Goal: Task Accomplishment & Management: Complete application form

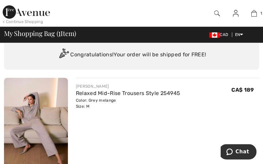
scroll to position [31, 0]
click at [236, 16] on img at bounding box center [235, 13] width 6 height 8
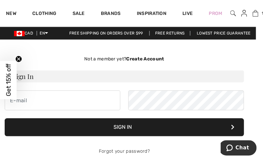
scroll to position [0, 7]
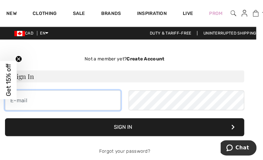
type input "k"
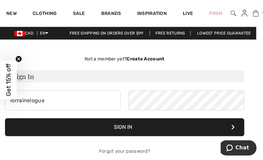
click at [19, 60] on circle "Close teaser" at bounding box center [19, 59] width 6 height 6
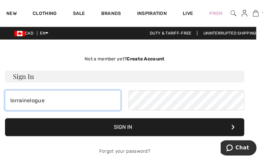
click at [52, 99] on input "lorrainelogue" at bounding box center [62, 100] width 115 height 20
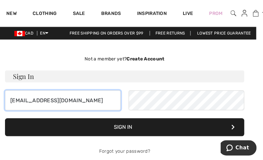
click at [50, 101] on input "lorrainelogue@yhoo.com" at bounding box center [62, 100] width 115 height 20
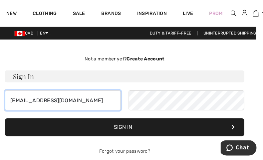
type input "[EMAIL_ADDRESS][DOMAIN_NAME]"
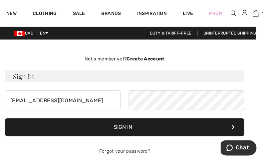
click at [111, 129] on button "Sign In" at bounding box center [124, 127] width 239 height 18
click at [129, 127] on button "Sign In" at bounding box center [124, 127] width 239 height 18
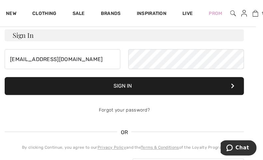
scroll to position [41, 8]
click at [124, 85] on button "Sign In" at bounding box center [124, 86] width 239 height 18
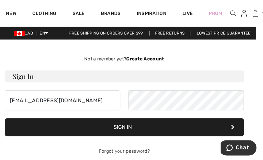
scroll to position [0, 7]
click at [101, 59] on div "Not a member yet? Create Account" at bounding box center [124, 59] width 239 height 7
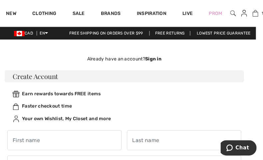
click at [243, 14] on img at bounding box center [244, 13] width 6 height 8
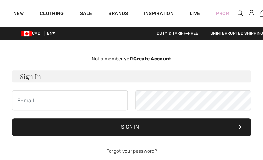
checkbox input "true"
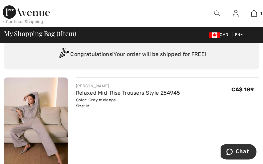
click at [234, 14] on img at bounding box center [235, 13] width 6 height 8
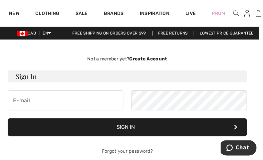
scroll to position [0, 4]
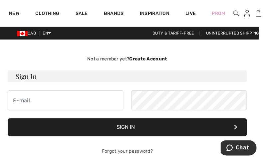
click at [111, 59] on div "Not a member yet? Create Account" at bounding box center [127, 59] width 239 height 7
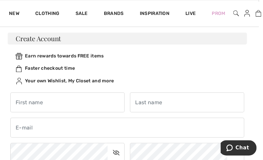
scroll to position [38, 4]
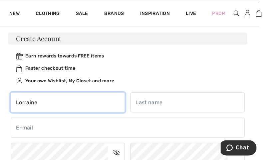
type input "Lorraine"
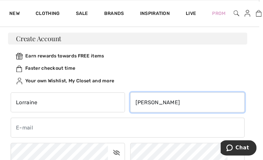
type input "[PERSON_NAME]"
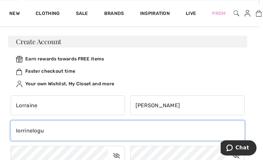
scroll to position [35, 4]
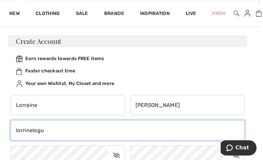
click at [23, 130] on input "lorrinelogu" at bounding box center [127, 130] width 233 height 20
click at [46, 130] on input "lorrainelogu" at bounding box center [127, 130] width 233 height 20
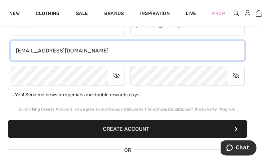
scroll to position [115, 5]
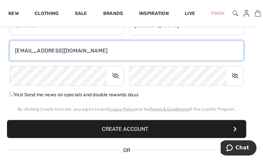
type input "[EMAIL_ADDRESS][DOMAIN_NAME]"
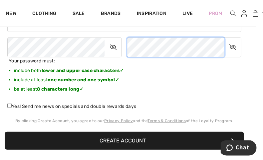
scroll to position [146, 8]
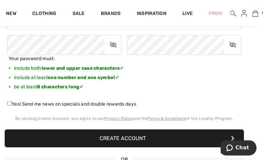
click at [120, 137] on button "Create Account" at bounding box center [124, 138] width 239 height 18
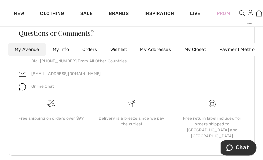
scroll to position [210, 0]
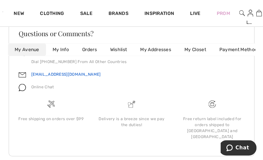
click at [52, 74] on link "[EMAIL_ADDRESS][DOMAIN_NAME]" at bounding box center [65, 74] width 69 height 5
